Goal: Task Accomplishment & Management: Use online tool/utility

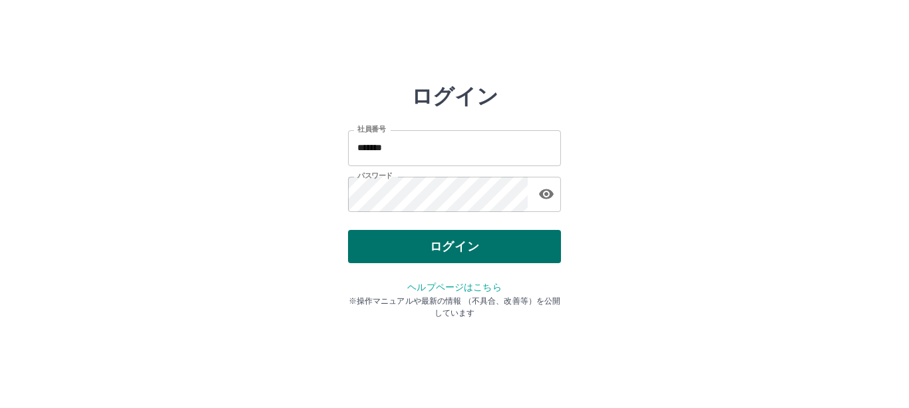
click at [372, 245] on button "ログイン" at bounding box center [454, 246] width 213 height 33
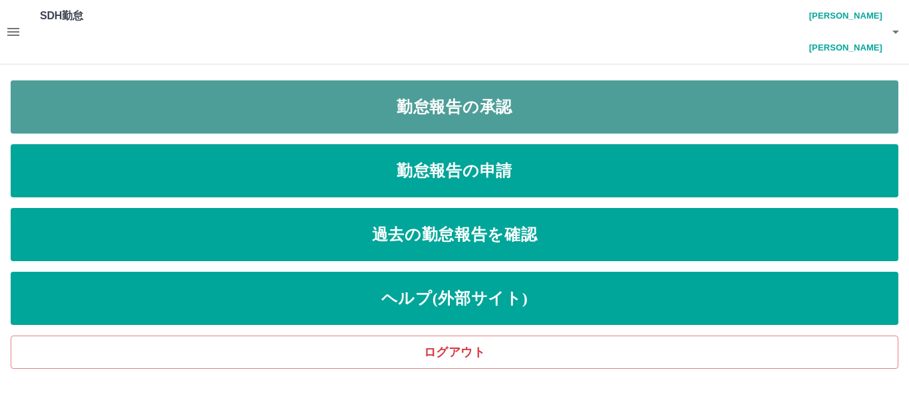
click at [335, 80] on link "勤怠報告の承認" at bounding box center [454, 106] width 887 height 53
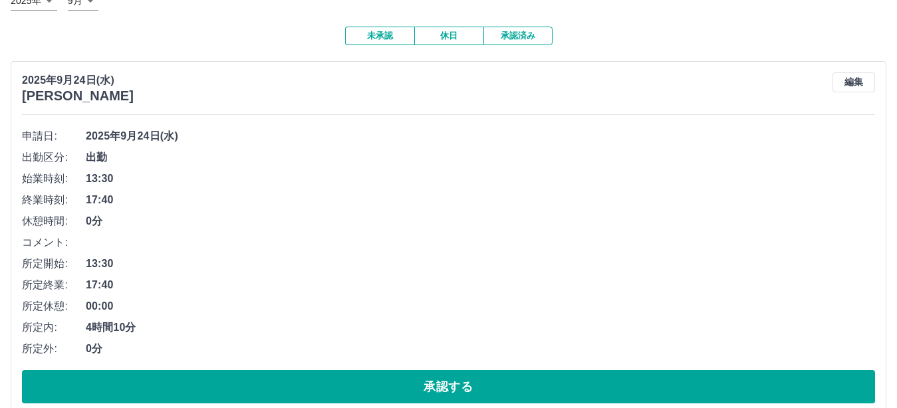
scroll to position [133, 0]
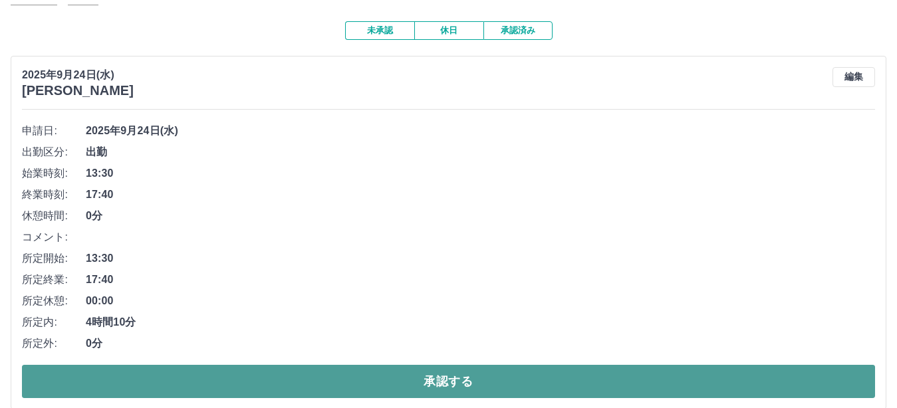
click at [274, 365] on button "承認する" at bounding box center [448, 381] width 853 height 33
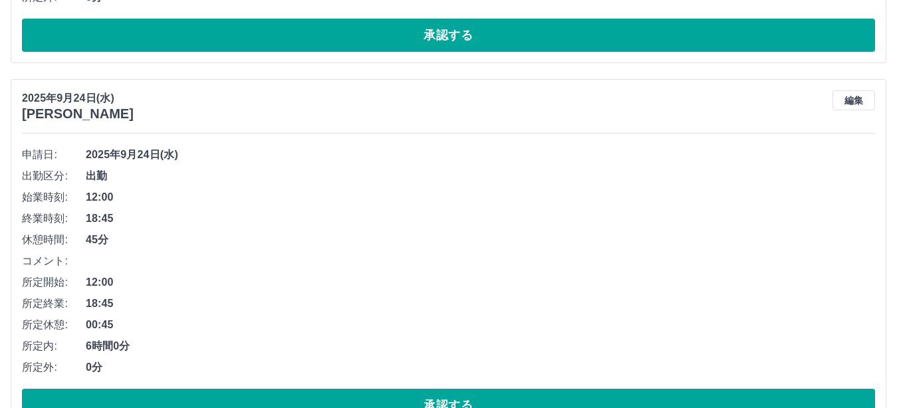
scroll to position [865, 0]
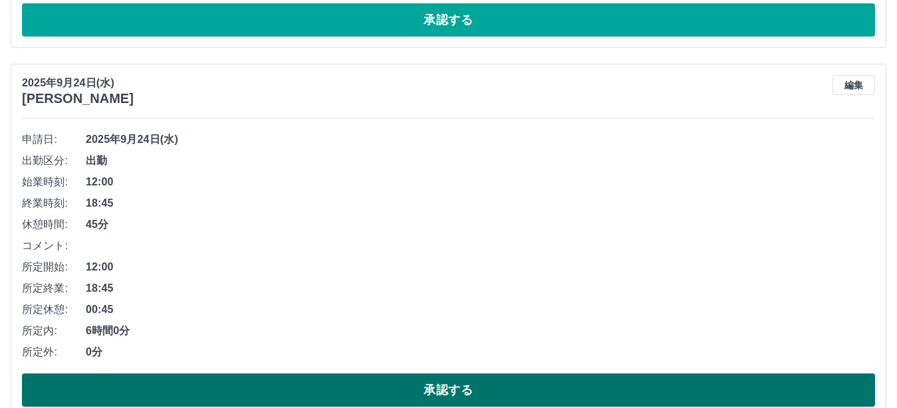
click at [298, 374] on button "承認する" at bounding box center [448, 390] width 853 height 33
click at [295, 374] on button "承認する" at bounding box center [448, 390] width 853 height 33
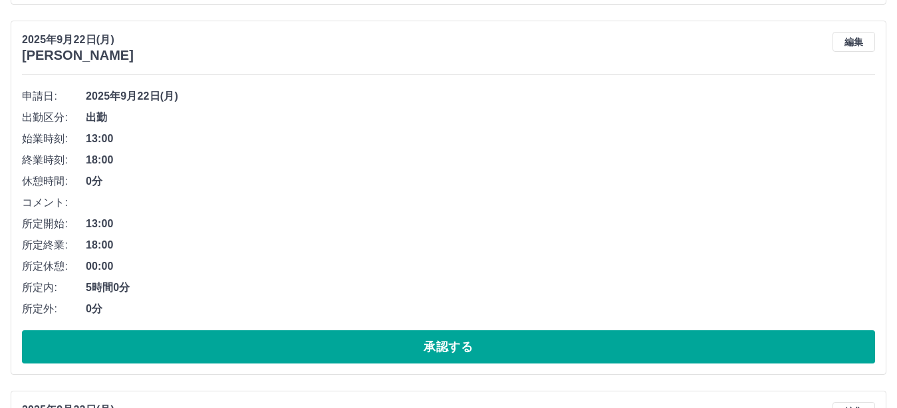
scroll to position [931, 0]
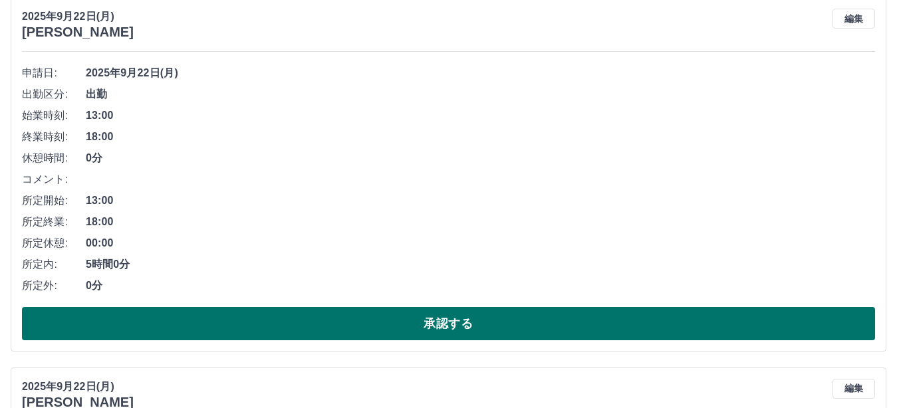
click at [342, 307] on button "承認する" at bounding box center [448, 323] width 853 height 33
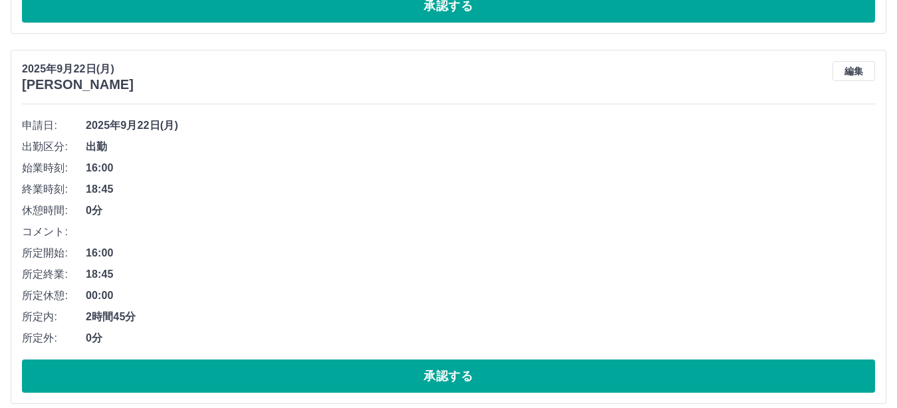
scroll to position [893, 0]
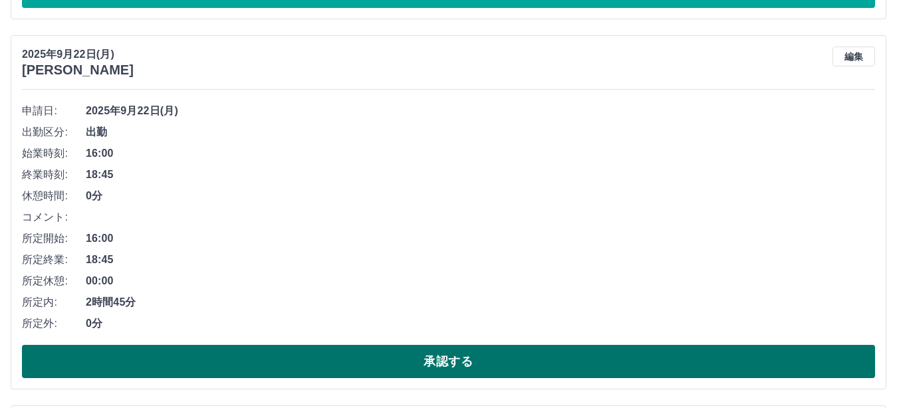
click at [273, 345] on button "承認する" at bounding box center [448, 361] width 853 height 33
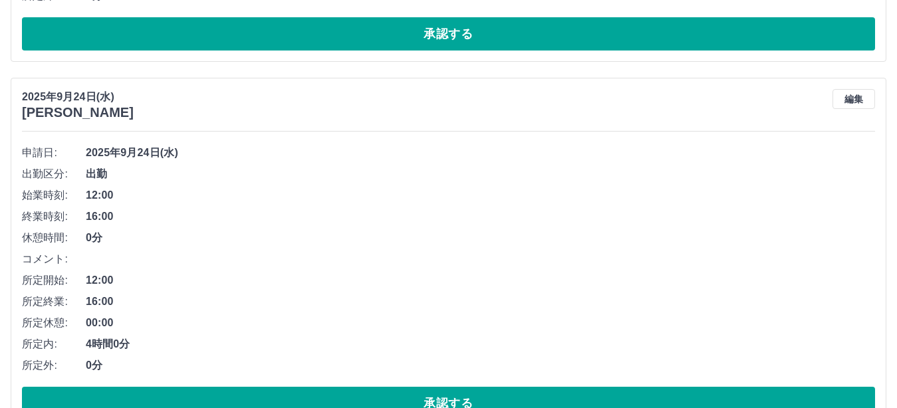
scroll to position [523, 0]
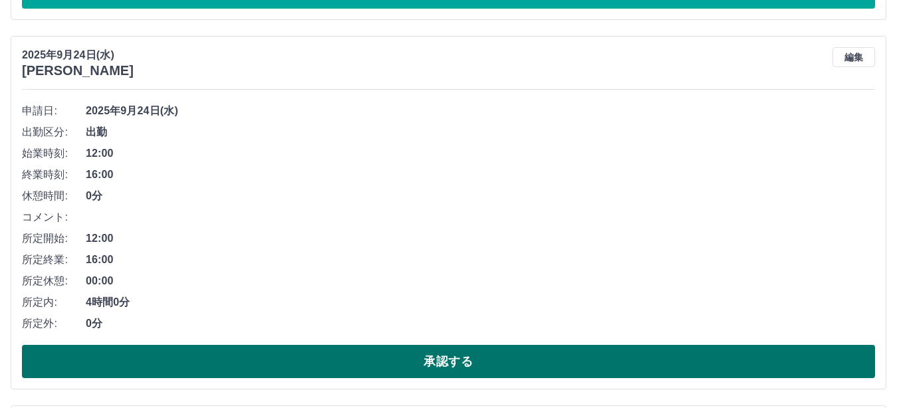
click at [432, 345] on button "承認する" at bounding box center [448, 361] width 853 height 33
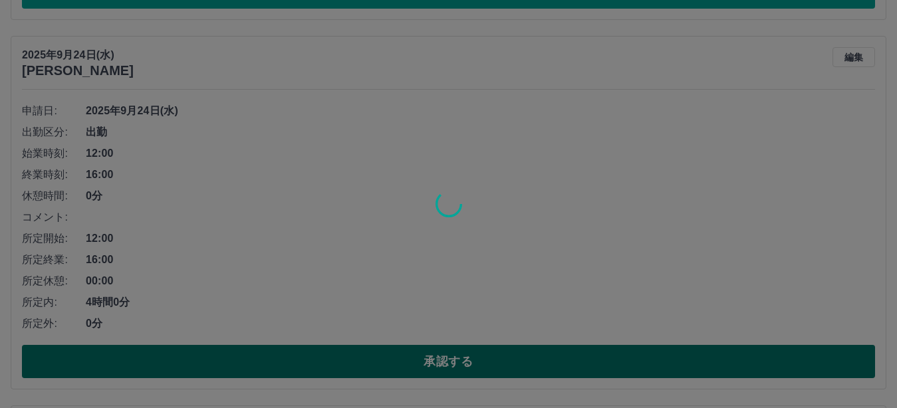
scroll to position [153, 0]
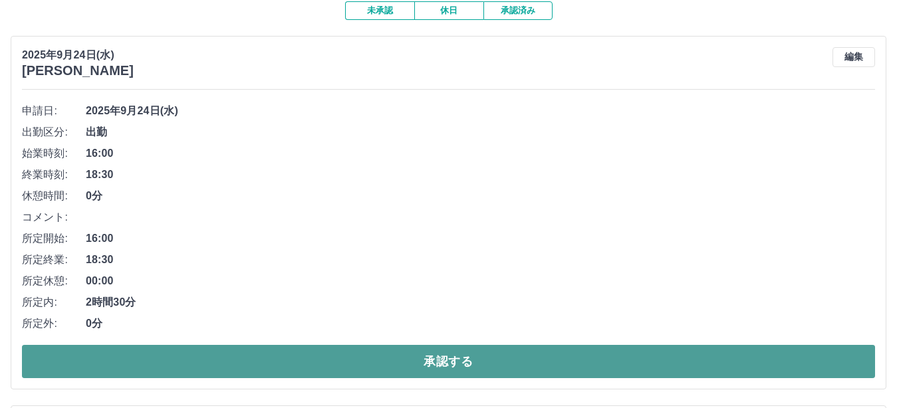
click at [428, 345] on button "承認する" at bounding box center [448, 361] width 853 height 33
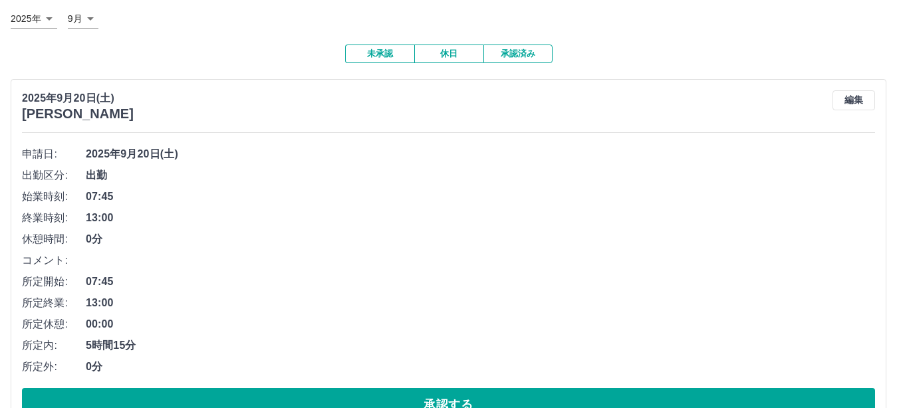
scroll to position [133, 0]
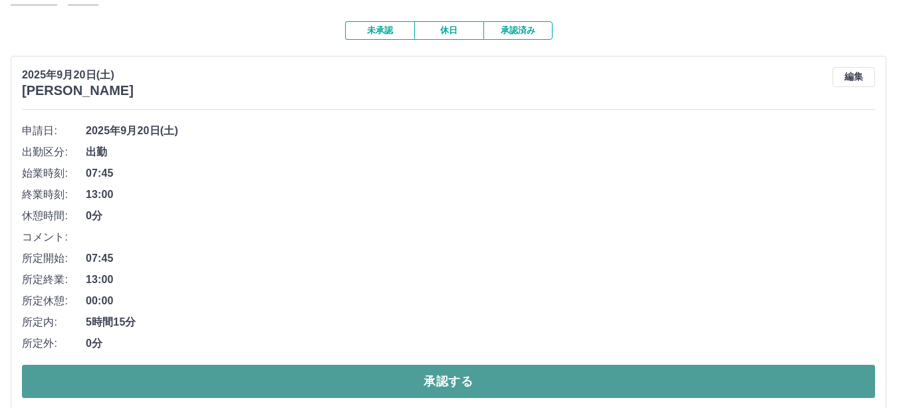
click at [306, 365] on button "承認する" at bounding box center [448, 381] width 853 height 33
click at [295, 365] on button "承認する" at bounding box center [448, 381] width 853 height 33
click at [281, 365] on button "承認する" at bounding box center [448, 381] width 853 height 33
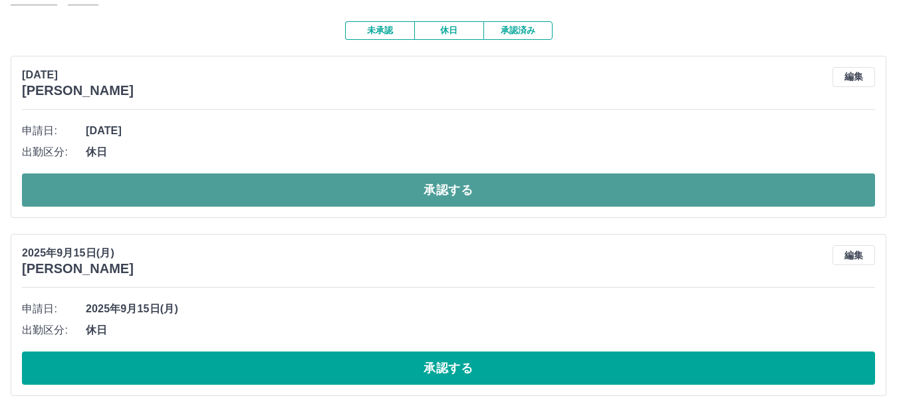
click at [293, 174] on button "承認する" at bounding box center [448, 190] width 853 height 33
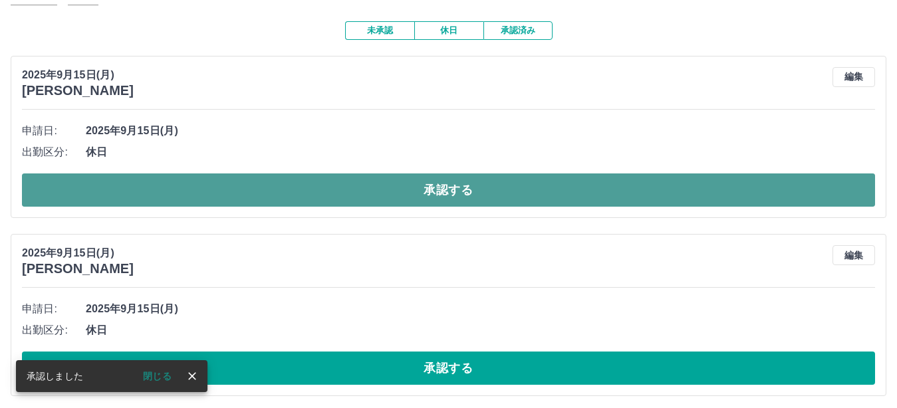
click at [293, 174] on button "承認する" at bounding box center [448, 190] width 853 height 33
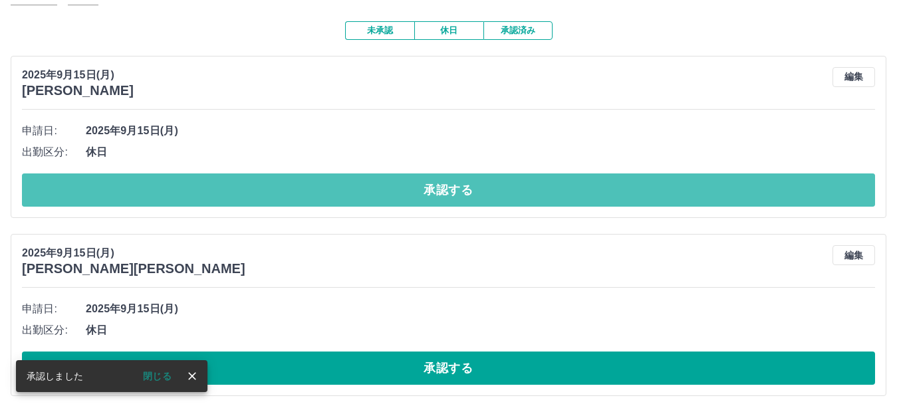
click at [293, 174] on button "承認する" at bounding box center [448, 190] width 853 height 33
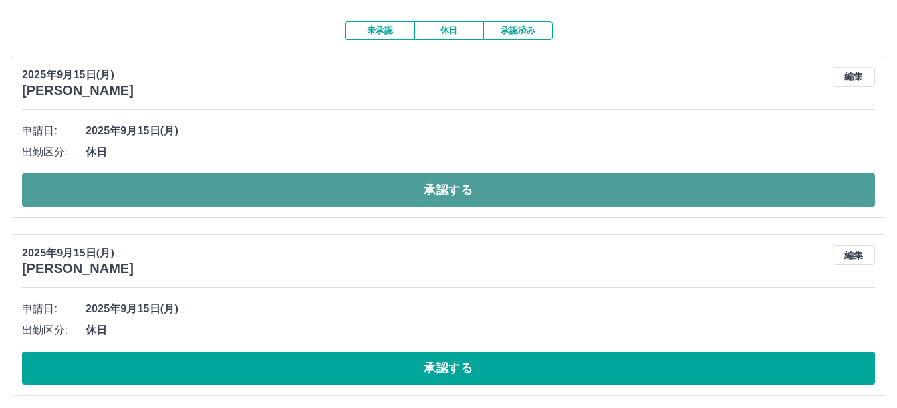
click at [294, 174] on button "承認する" at bounding box center [448, 190] width 853 height 33
click at [301, 174] on button "承認する" at bounding box center [448, 190] width 853 height 33
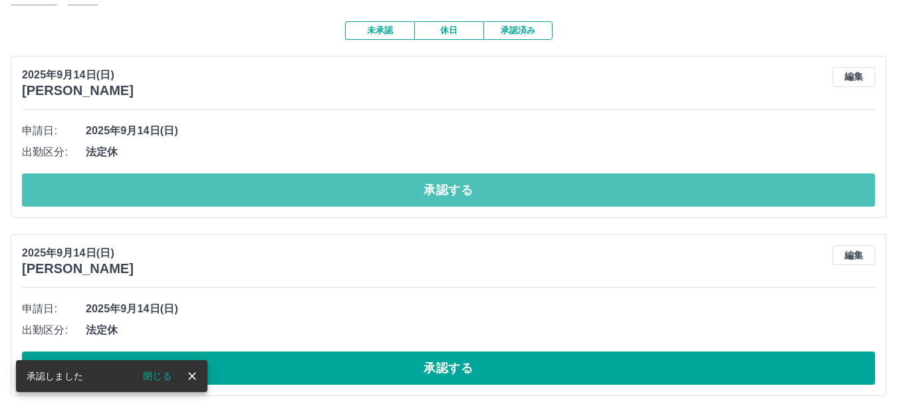
click at [299, 174] on button "承認する" at bounding box center [448, 190] width 853 height 33
click at [298, 174] on button "承認する" at bounding box center [448, 190] width 853 height 33
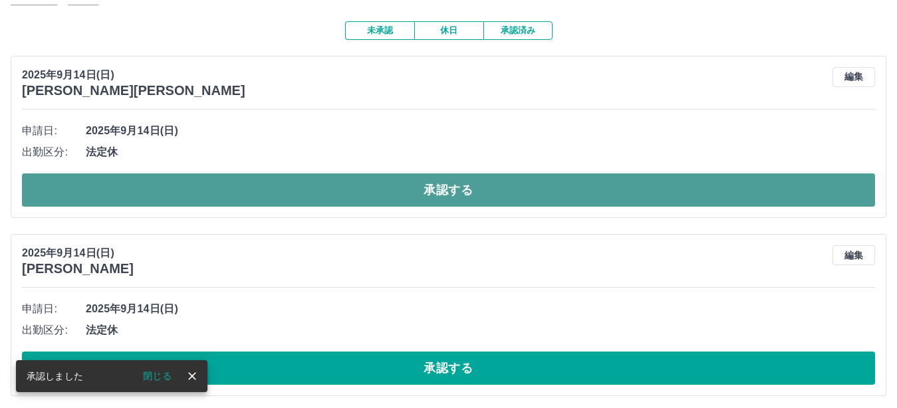
click at [255, 174] on button "承認する" at bounding box center [448, 190] width 853 height 33
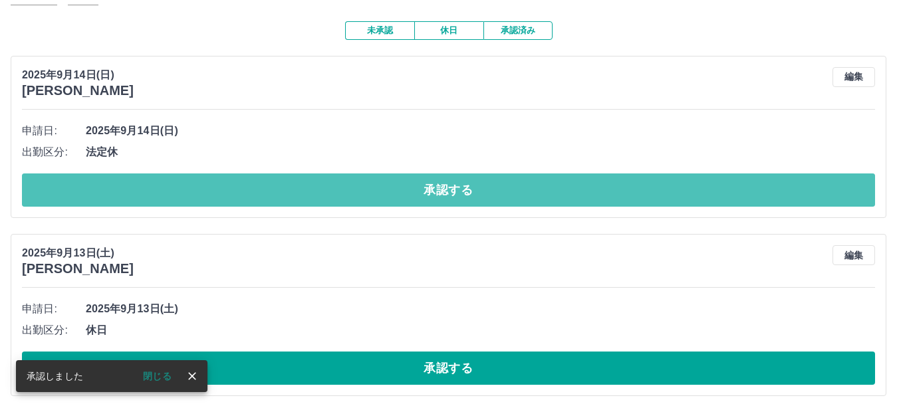
click at [255, 174] on button "承認する" at bounding box center [448, 190] width 853 height 33
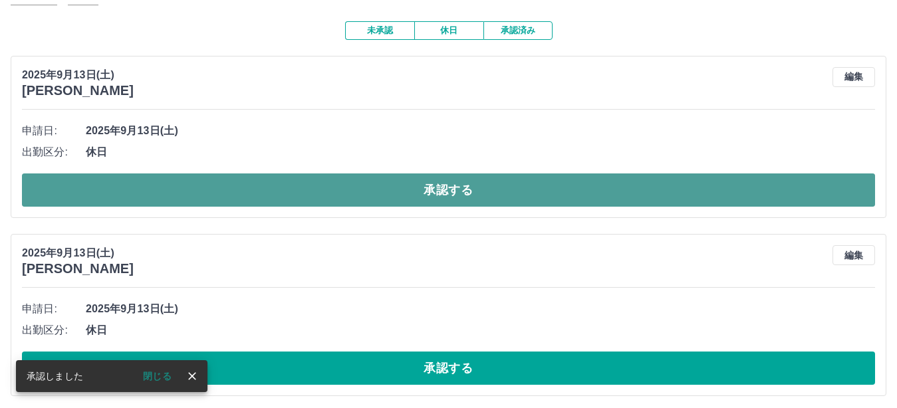
click at [253, 174] on button "承認する" at bounding box center [448, 190] width 853 height 33
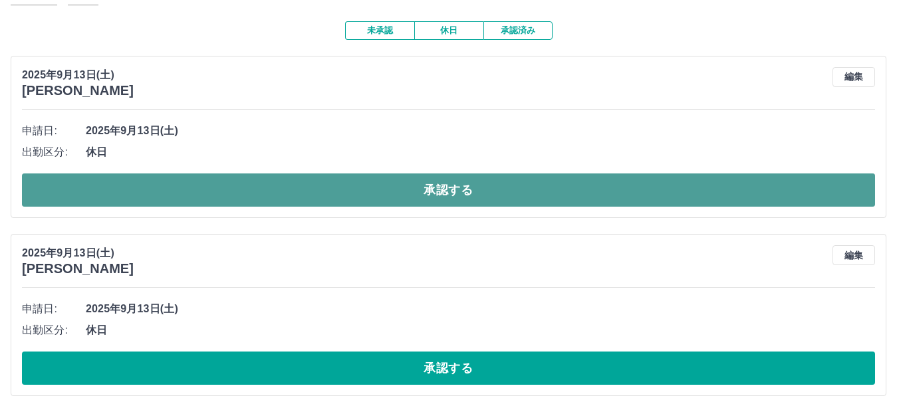
click at [245, 174] on button "承認する" at bounding box center [448, 190] width 853 height 33
click at [243, 174] on button "承認する" at bounding box center [448, 190] width 853 height 33
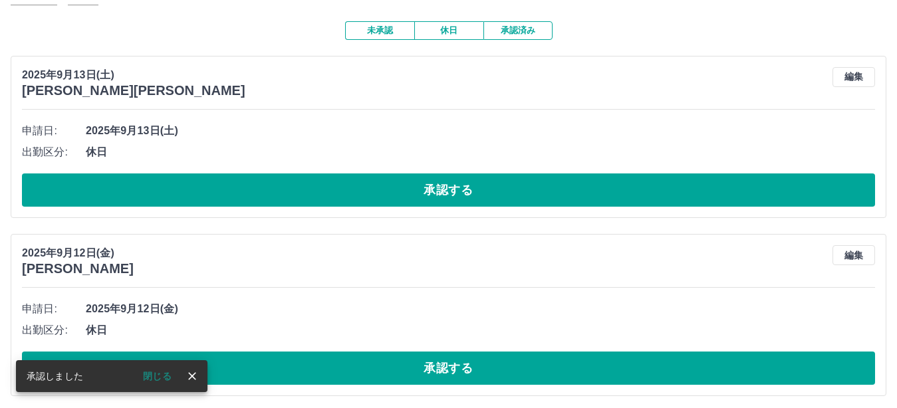
click at [243, 174] on button "承認する" at bounding box center [448, 190] width 853 height 33
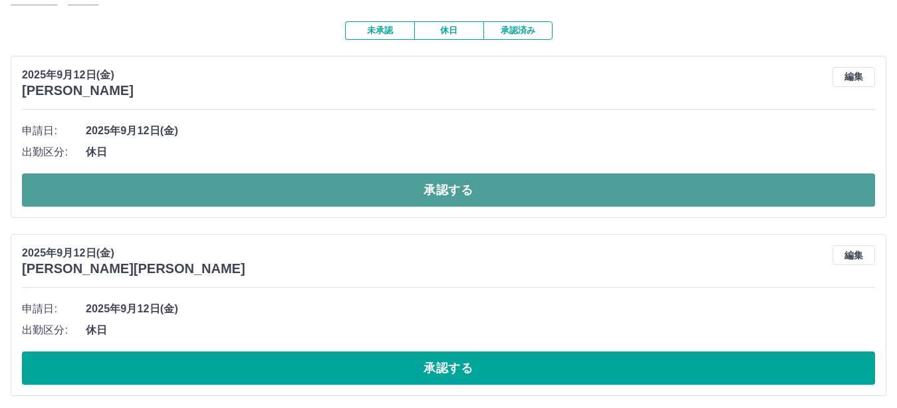
click at [215, 174] on button "承認する" at bounding box center [448, 190] width 853 height 33
click at [217, 174] on button "承認する" at bounding box center [448, 190] width 853 height 33
click at [210, 174] on button "承認する" at bounding box center [448, 190] width 853 height 33
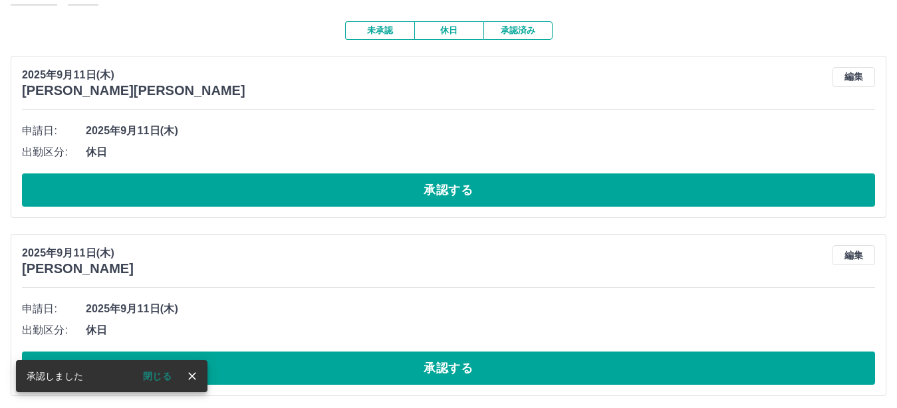
scroll to position [106, 0]
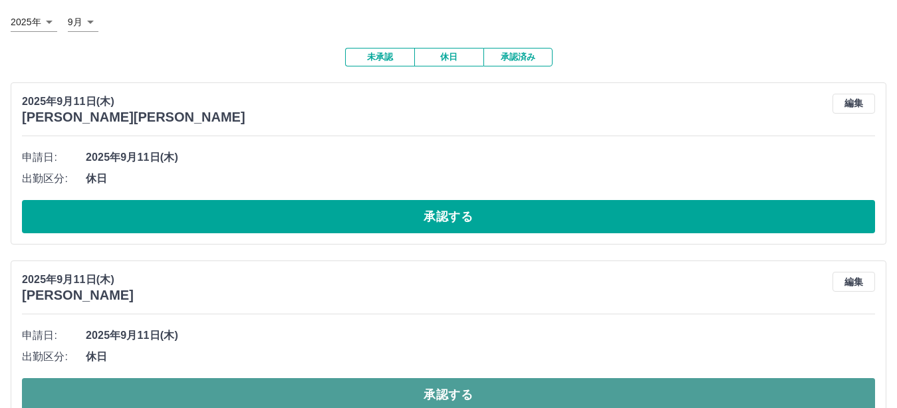
click at [267, 378] on button "承認する" at bounding box center [448, 394] width 853 height 33
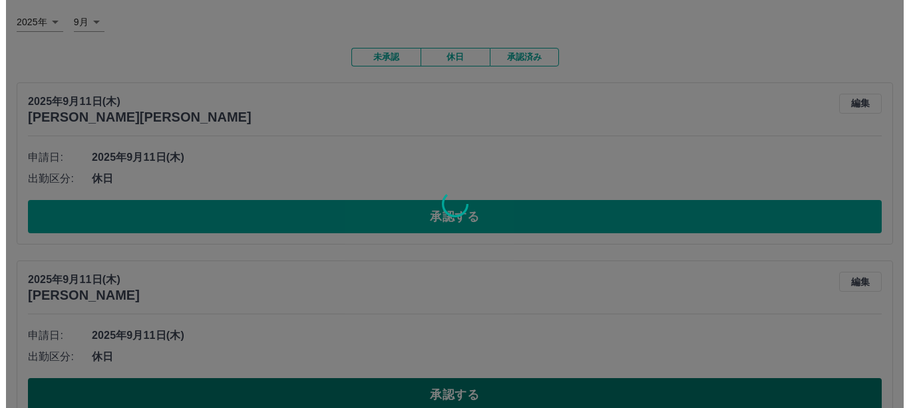
scroll to position [0, 0]
